Goal: Task Accomplishment & Management: Manage account settings

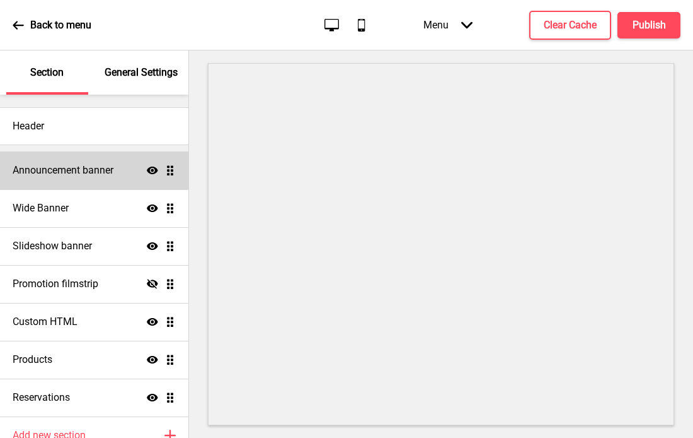
click at [121, 180] on div "Announcement banner Show Drag" at bounding box center [94, 170] width 189 height 38
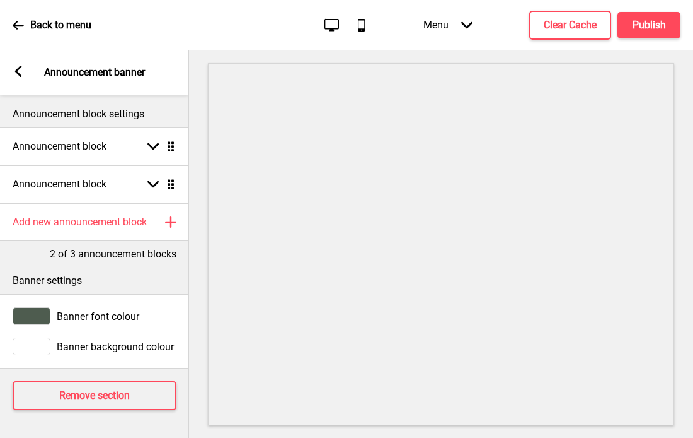
scroll to position [6, 0]
click at [20, 21] on icon at bounding box center [18, 25] width 11 height 11
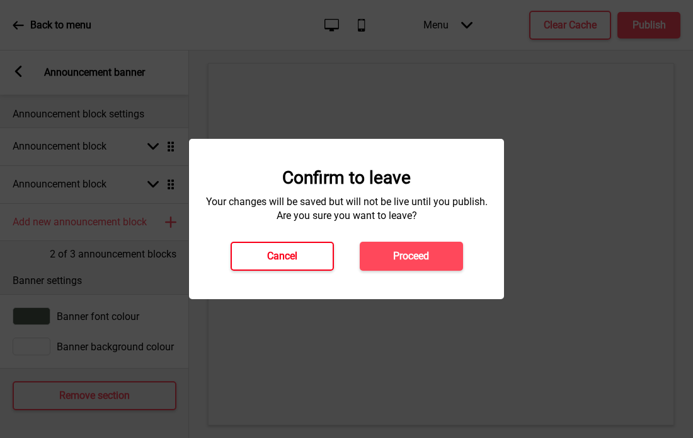
click at [298, 260] on button "Cancel" at bounding box center [282, 255] width 103 height 29
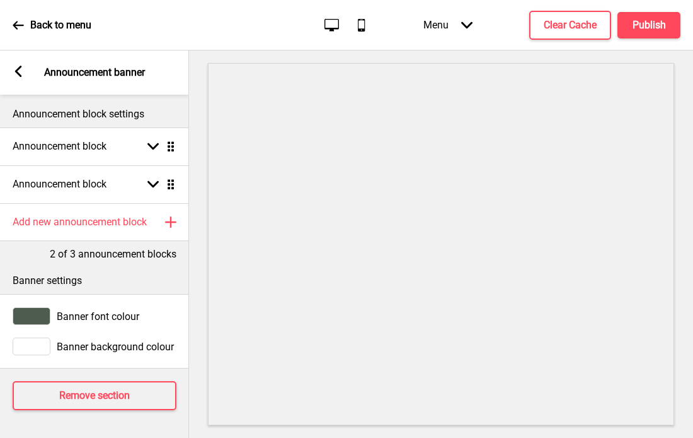
click at [11, 18] on div "Back to menu Desktop Mobile Menu Arrow down Product Page Store Information Chec…" at bounding box center [346, 25] width 693 height 50
click at [20, 20] on icon at bounding box center [18, 25] width 11 height 11
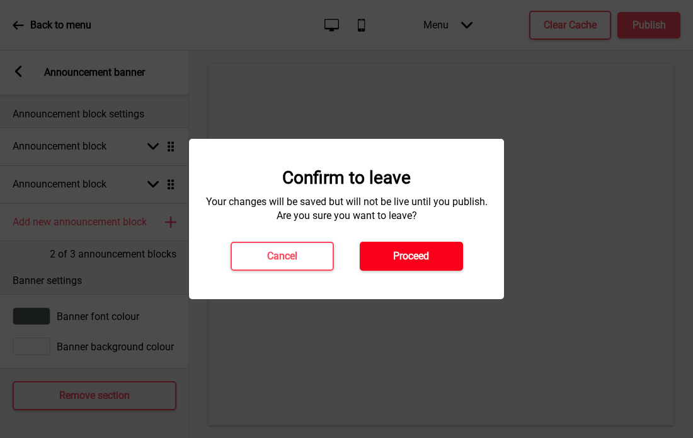
click at [431, 253] on button "Proceed" at bounding box center [411, 255] width 103 height 29
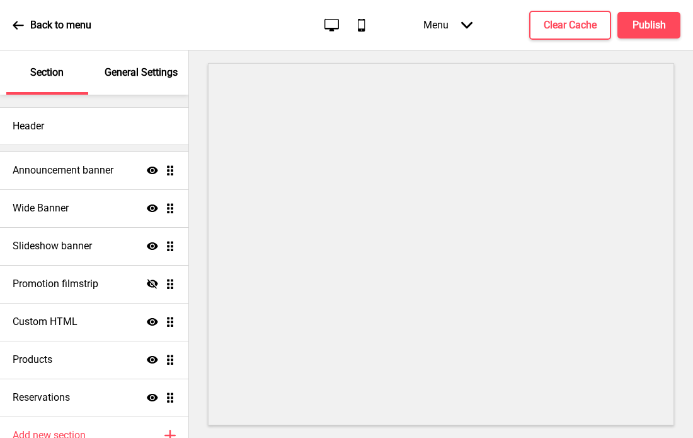
click at [139, 84] on div "General Settings" at bounding box center [142, 72] width 82 height 44
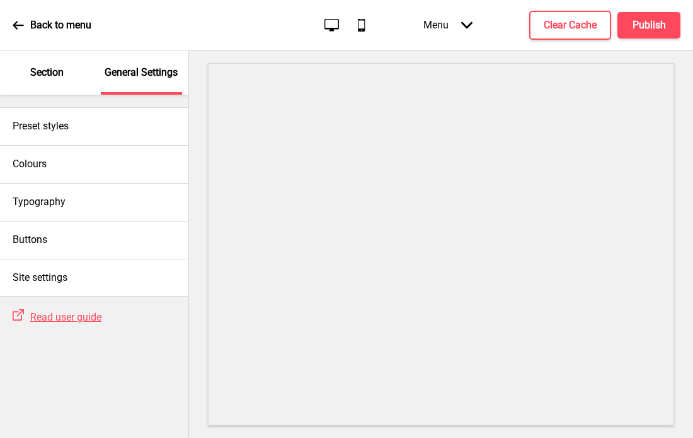
click at [29, 26] on div "Back to menu" at bounding box center [52, 25] width 79 height 34
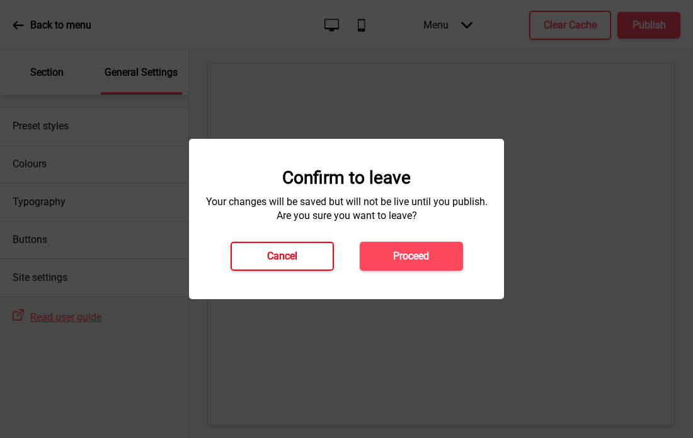
click at [309, 258] on button "Cancel" at bounding box center [282, 255] width 103 height 29
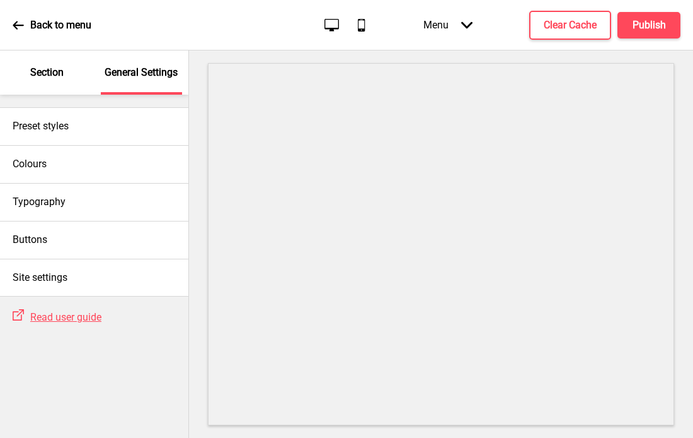
click at [464, 31] on div "Menu Arrow down" at bounding box center [448, 24] width 74 height 37
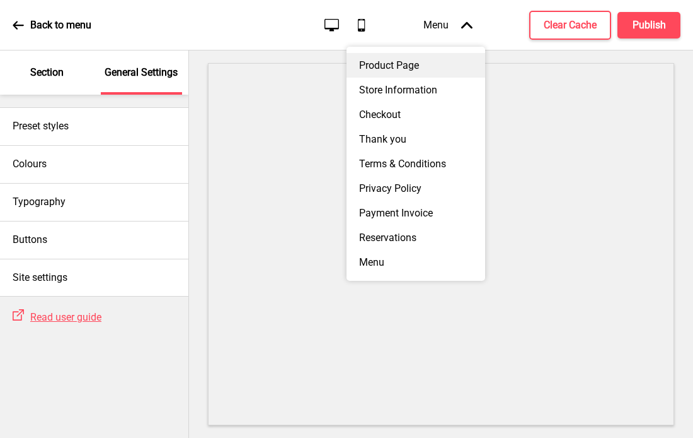
click at [431, 70] on div "Product Page" at bounding box center [416, 65] width 139 height 25
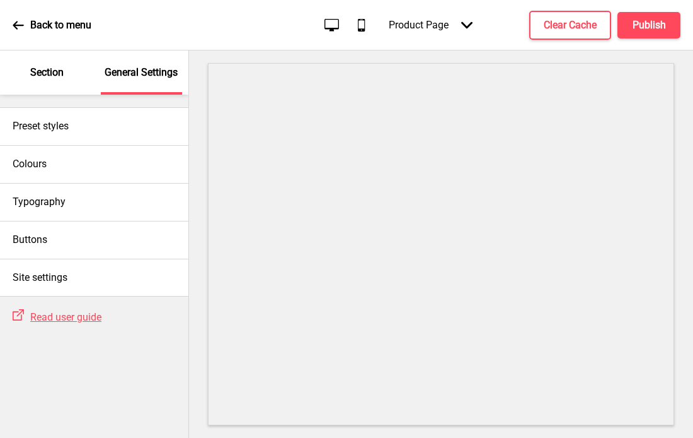
click at [30, 23] on p "Back to menu" at bounding box center [60, 25] width 61 height 14
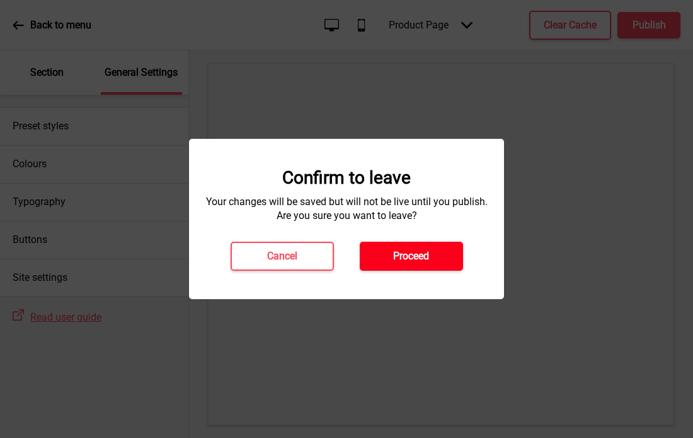
click at [409, 255] on h4 "Proceed" at bounding box center [411, 256] width 36 height 14
